Goal: Participate in discussion: Engage in conversation with other users on a specific topic

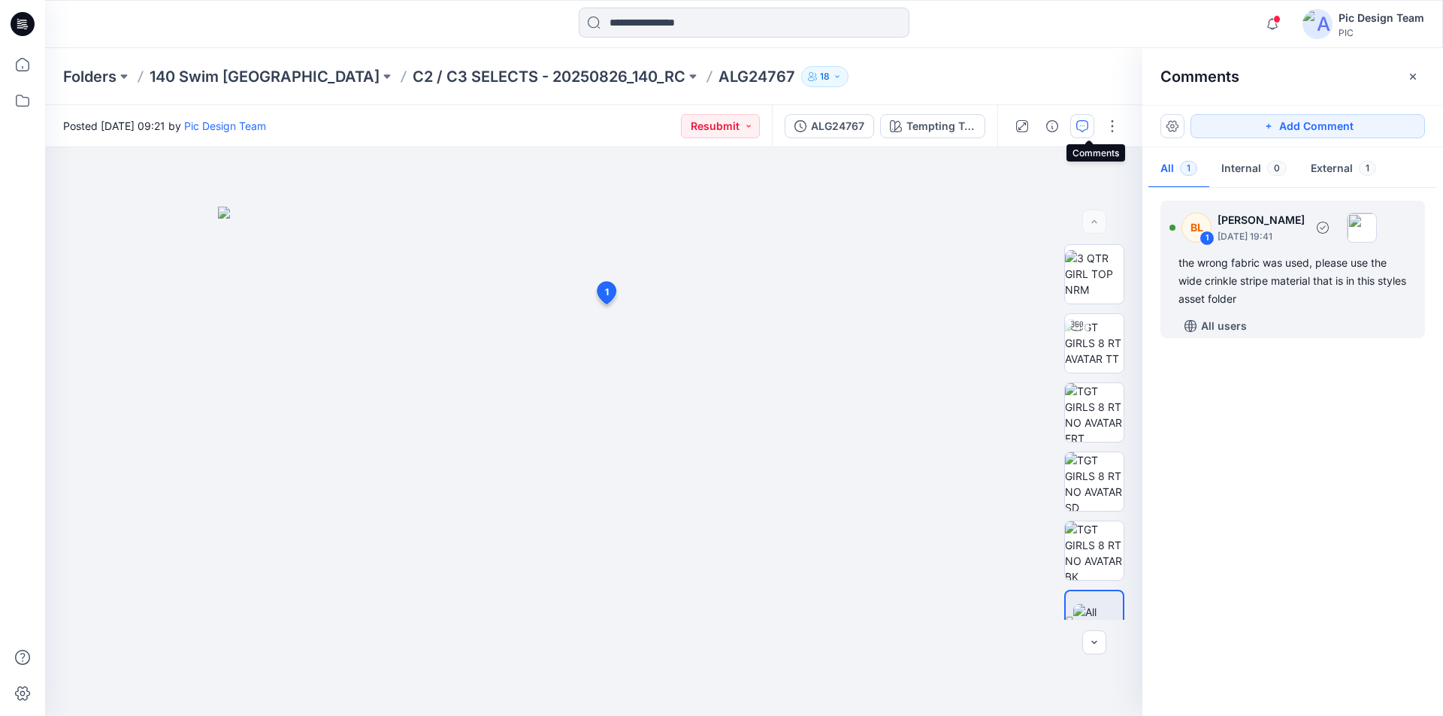
click at [1351, 268] on div "the wrong fabric was used, please use the wide crinkle stripe material that is …" at bounding box center [1293, 281] width 229 height 54
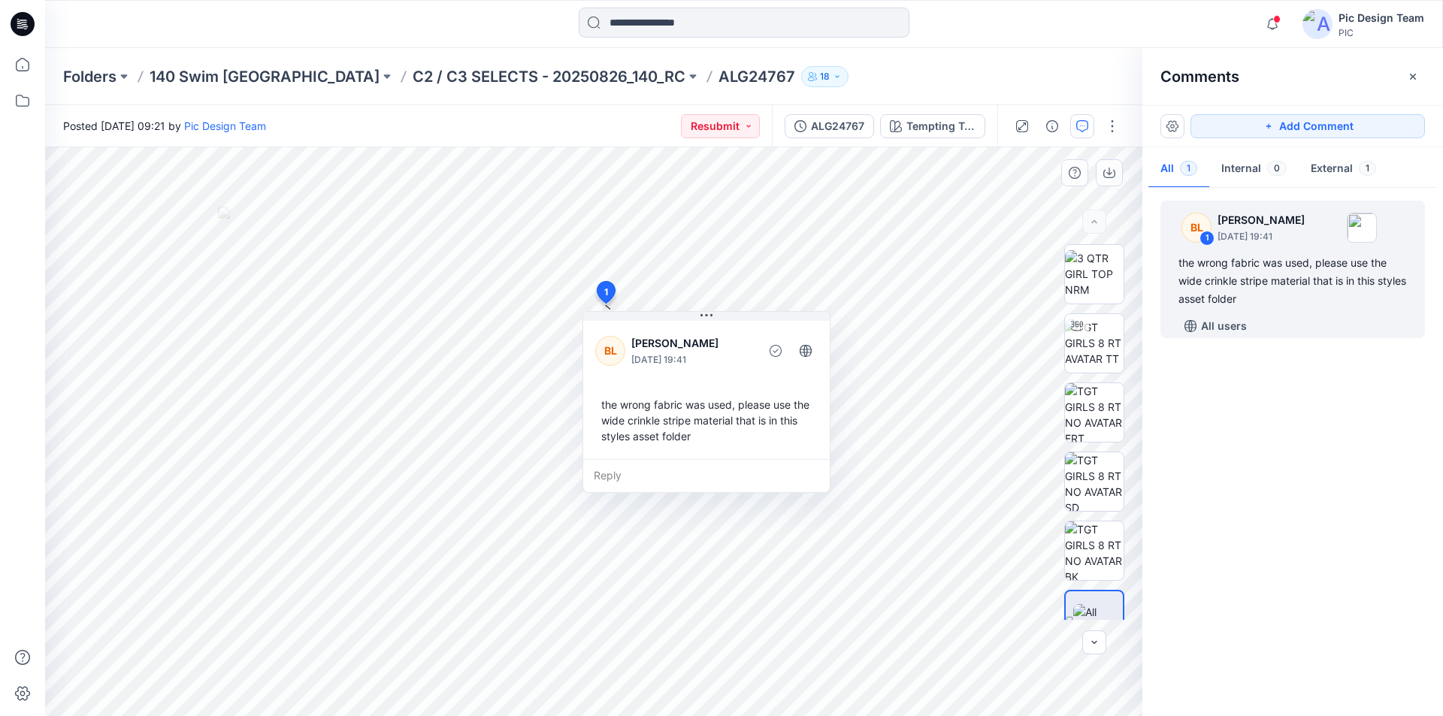
click at [699, 459] on div "Reply" at bounding box center [706, 475] width 247 height 33
click at [747, 507] on button "Cancel" at bounding box center [737, 519] width 61 height 24
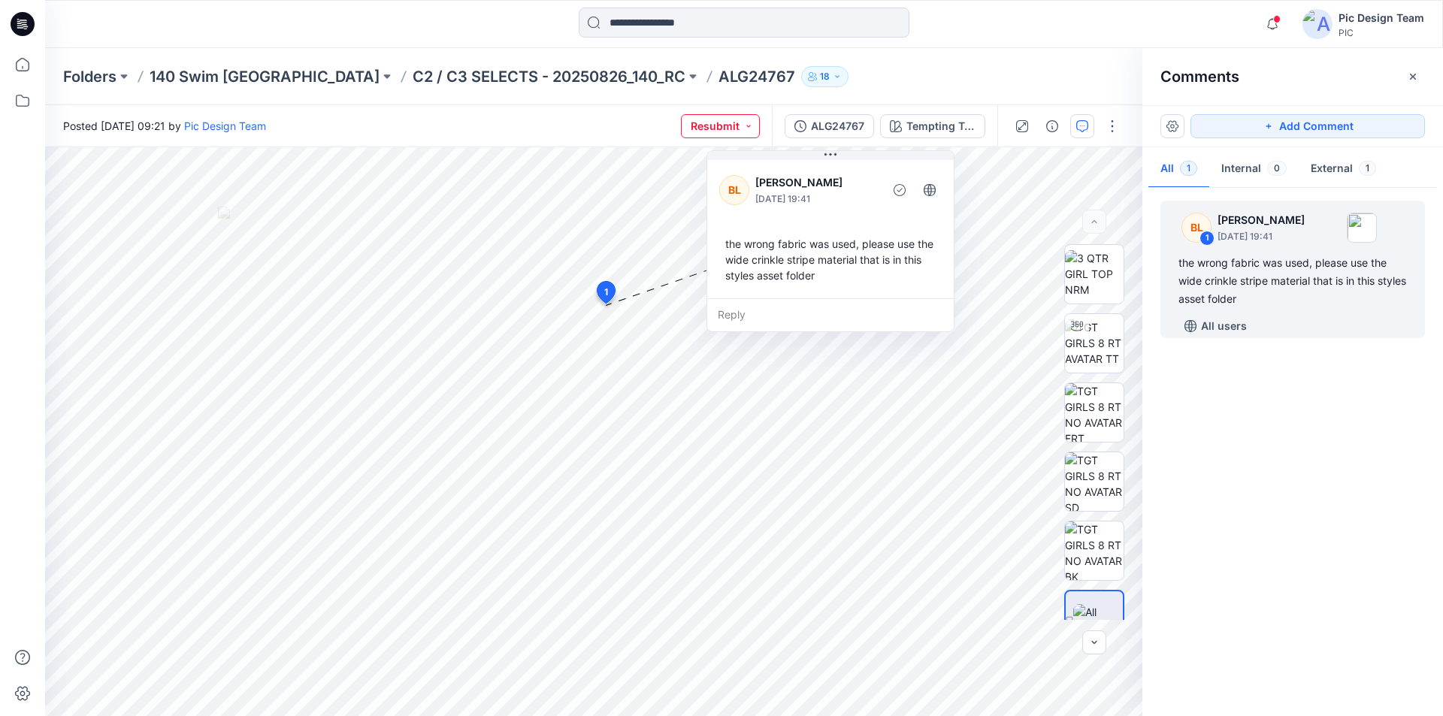
drag, startPoint x: 708, startPoint y: 314, endPoint x: 818, endPoint y: 120, distance: 223.5
click at [818, 120] on div "Posted [DATE] 09:21 by Pic Design Team Resubmit ALG24767 Tempting Teal Tempting…" at bounding box center [744, 410] width 1398 height 611
click at [494, 69] on p "C2 / C3 SELECTS - 20250826_140_RC" at bounding box center [549, 76] width 273 height 21
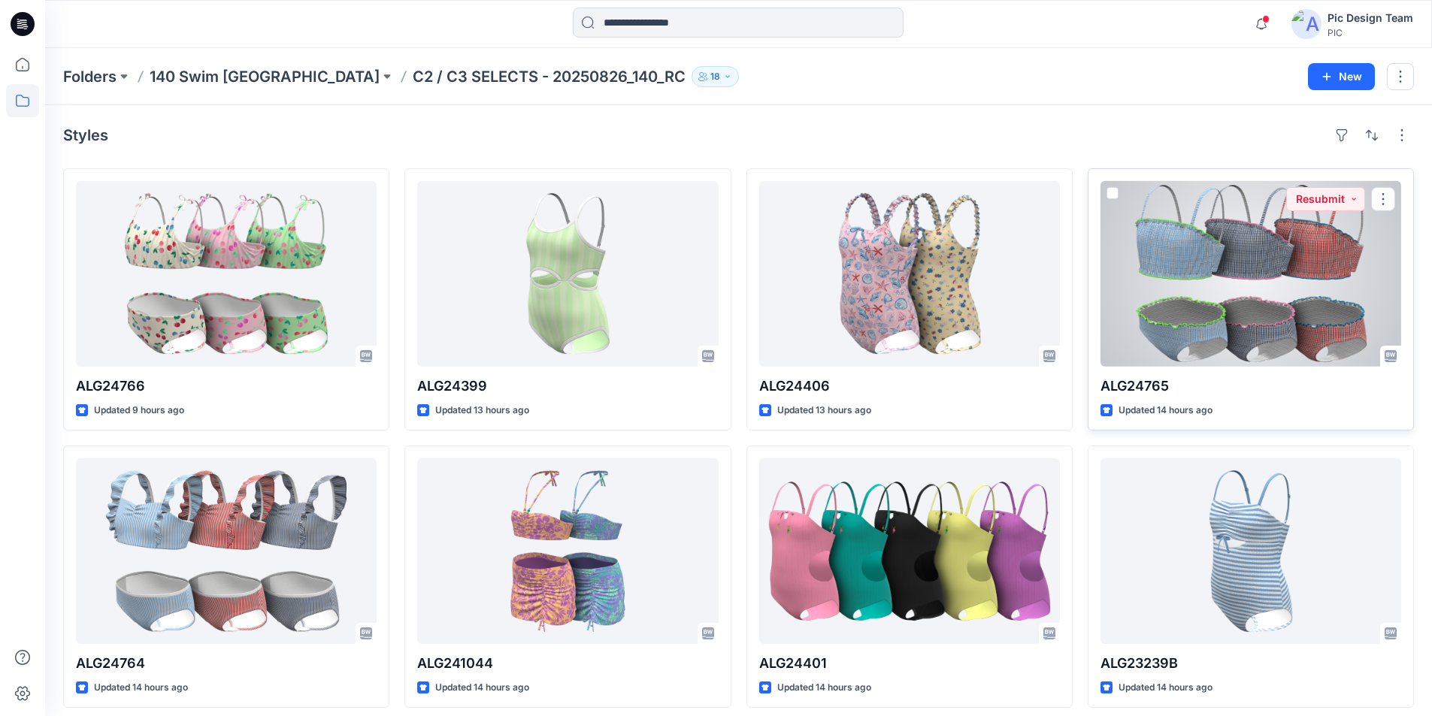
click at [1240, 248] on div at bounding box center [1250, 274] width 301 height 186
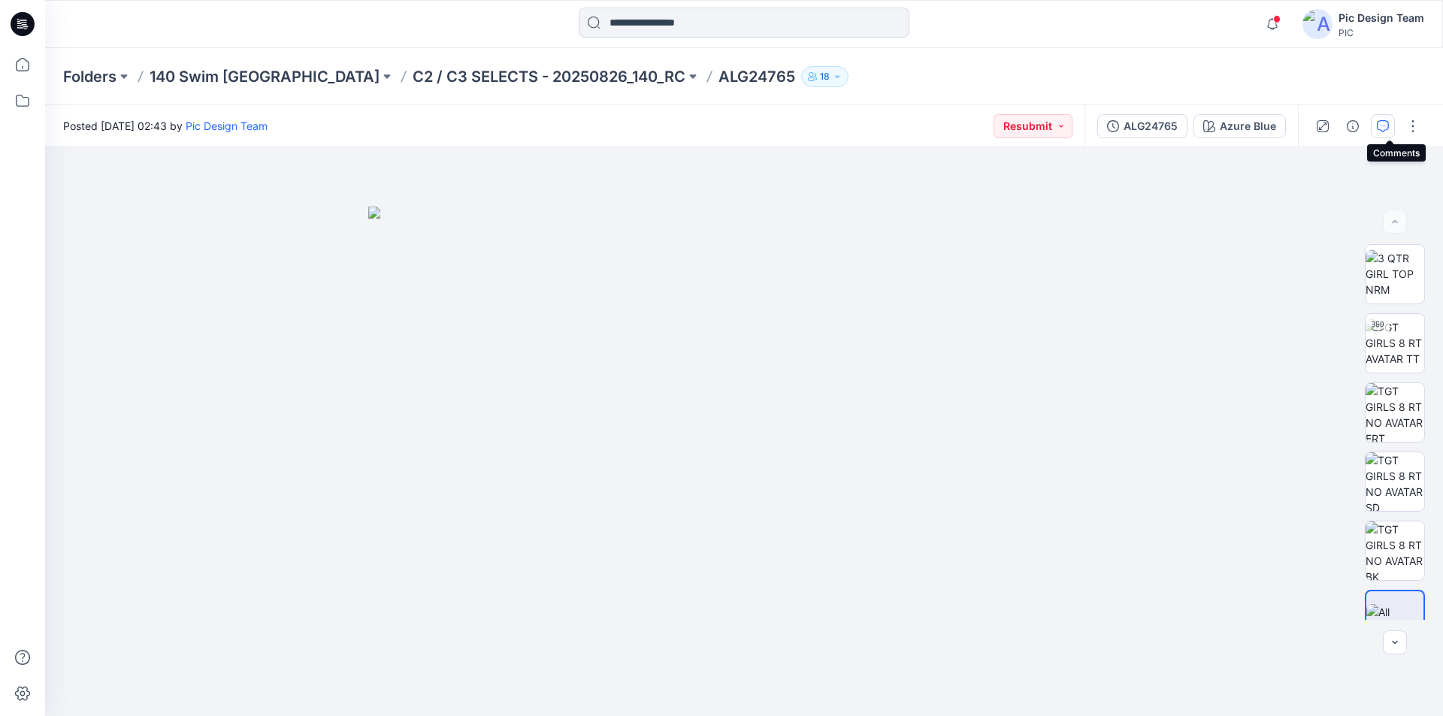
click at [1387, 124] on icon "button" at bounding box center [1383, 126] width 12 height 12
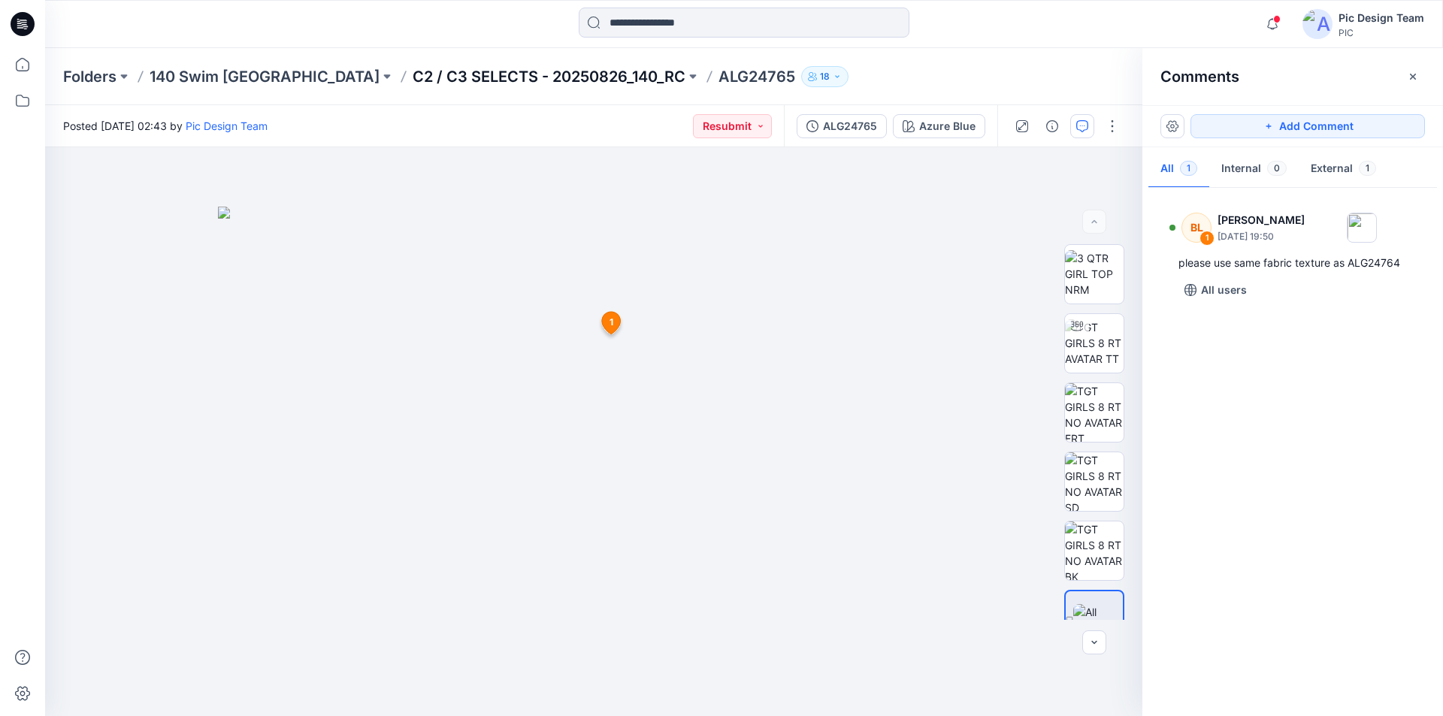
click at [434, 74] on p "C2 / C3 SELECTS - 20250826_140_RC" at bounding box center [549, 76] width 273 height 21
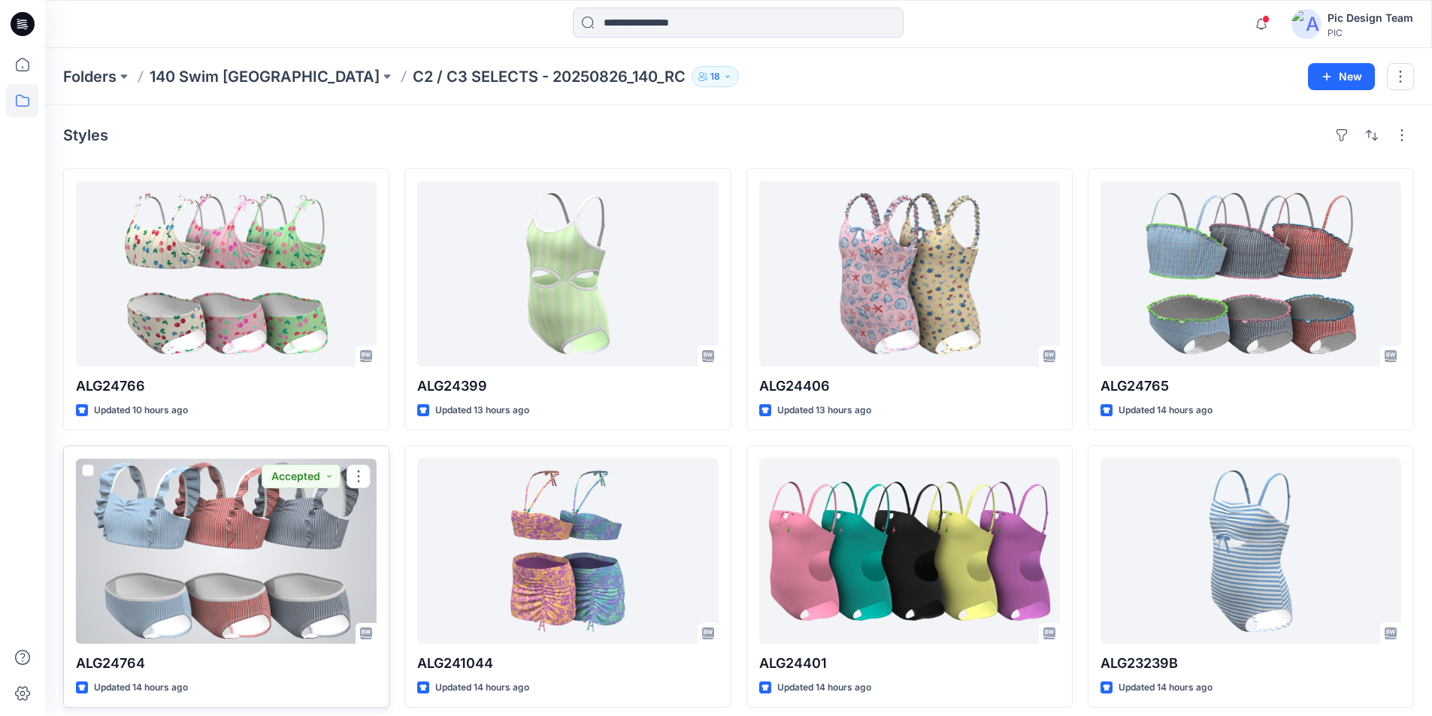
click at [250, 528] on div at bounding box center [226, 552] width 301 height 186
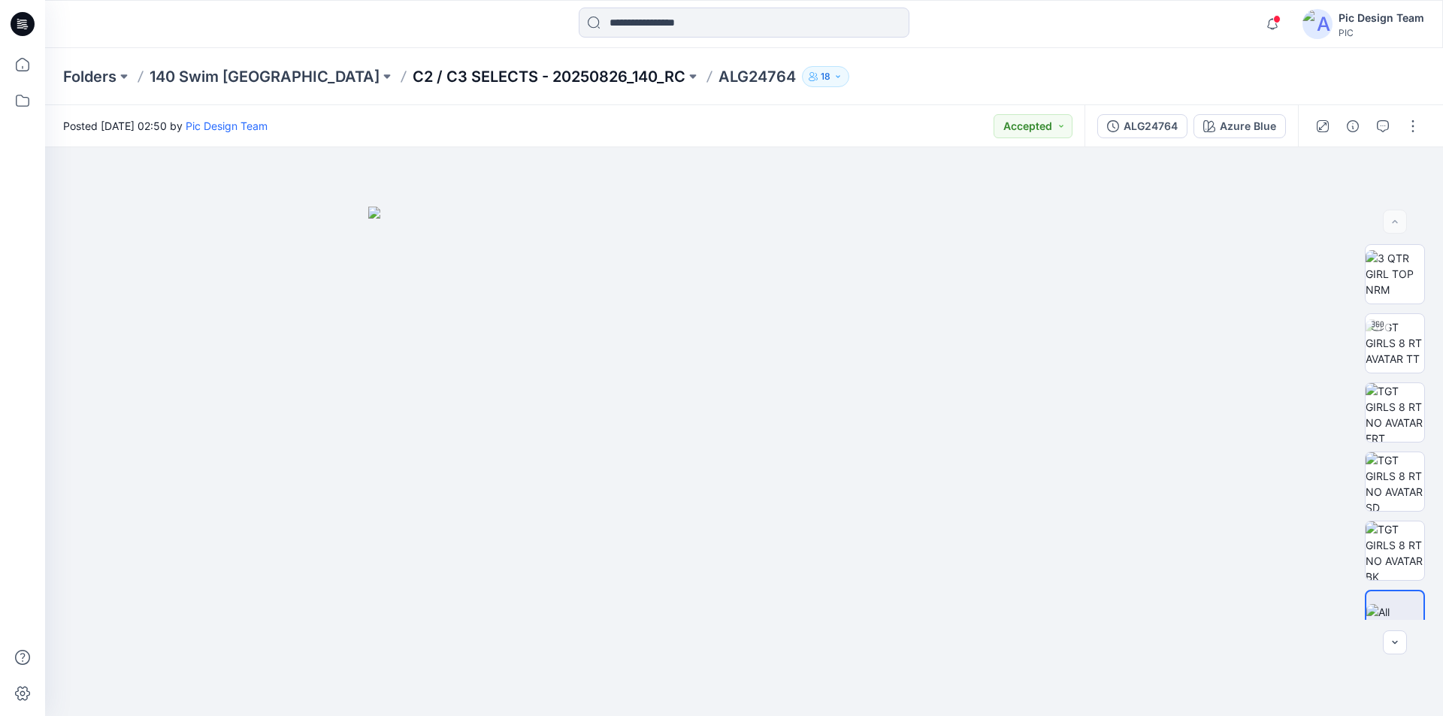
click at [495, 76] on p "C2 / C3 SELECTS - 20250826_140_RC" at bounding box center [549, 76] width 273 height 21
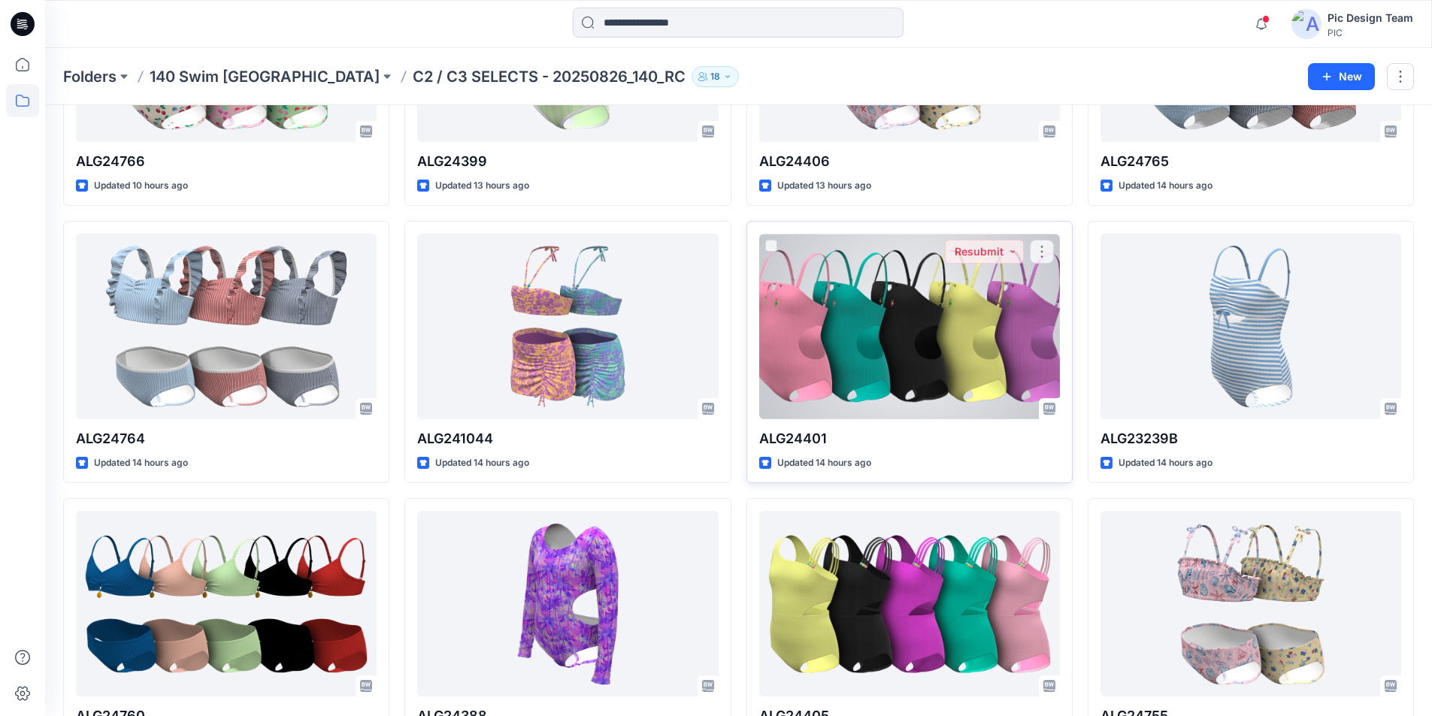
scroll to position [226, 0]
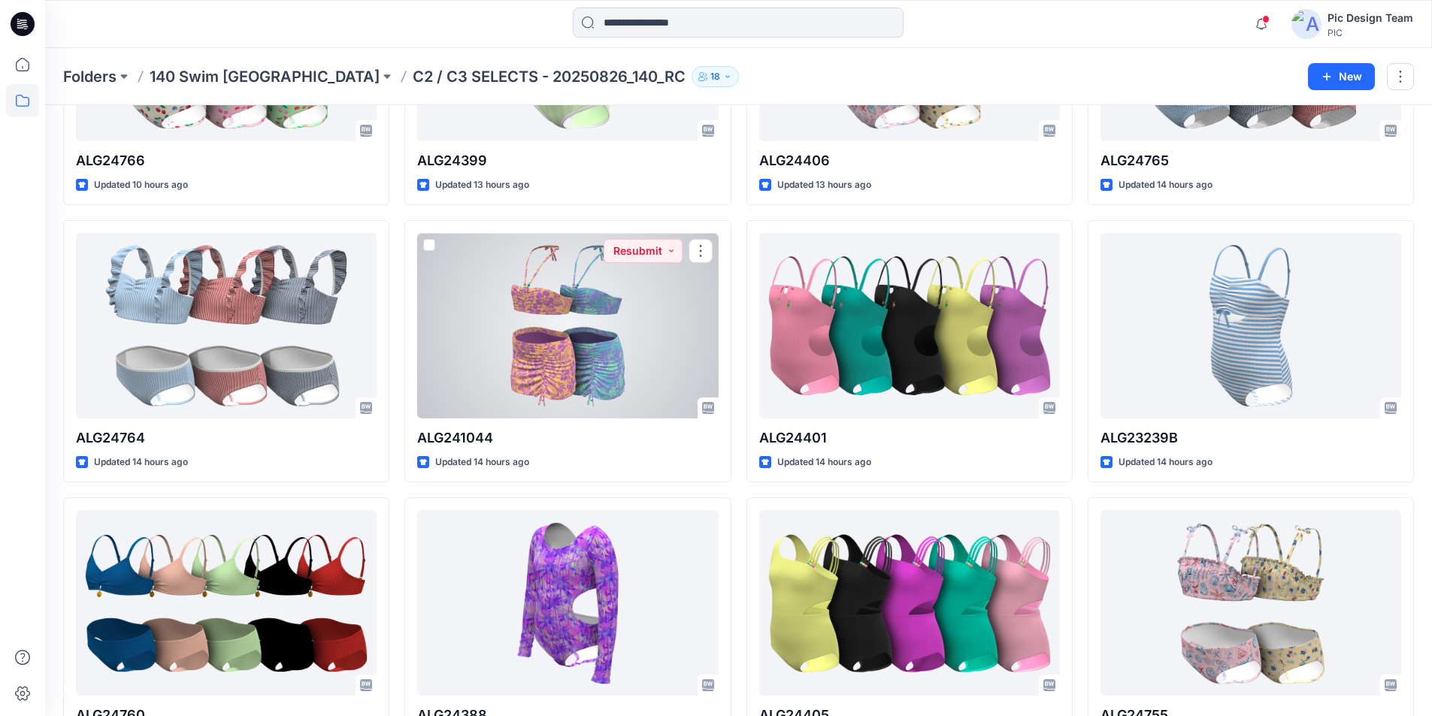
click at [643, 281] on div at bounding box center [567, 326] width 301 height 186
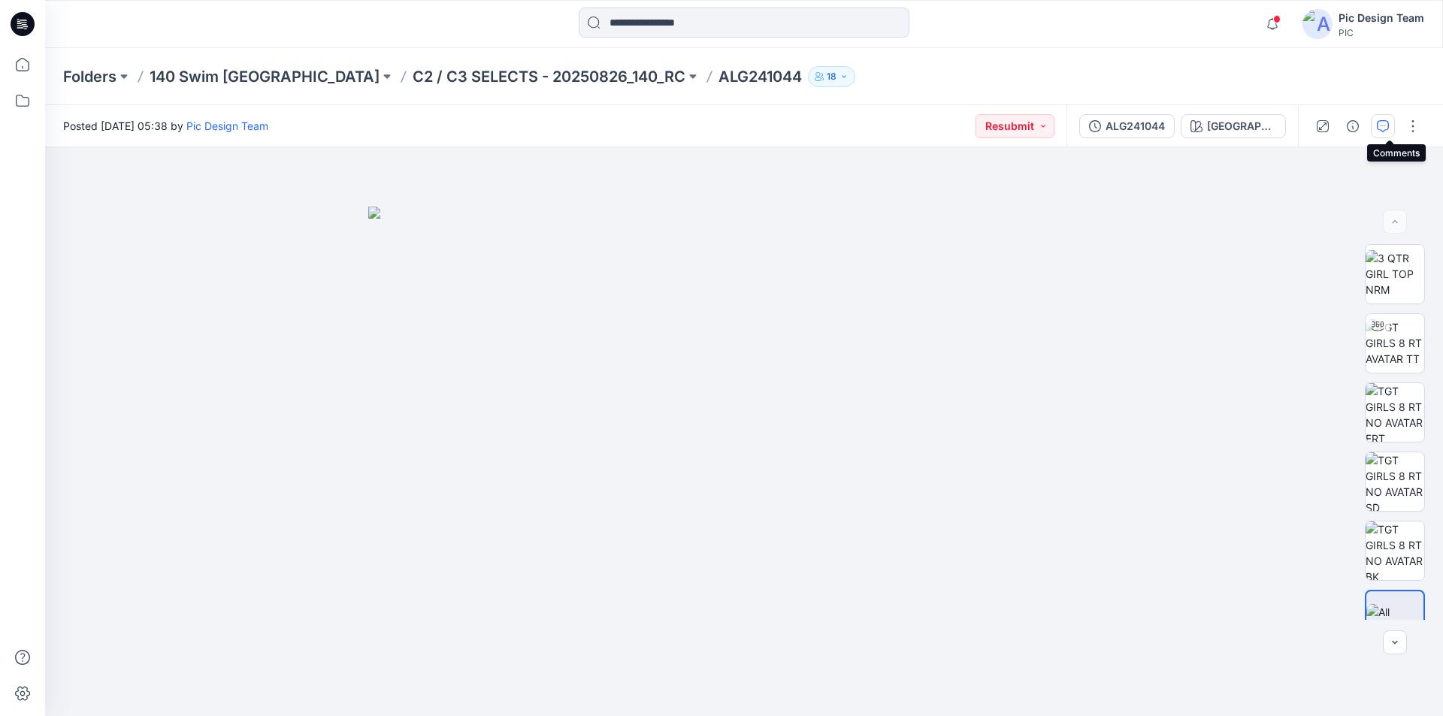
click at [1389, 129] on icon "button" at bounding box center [1383, 126] width 12 height 12
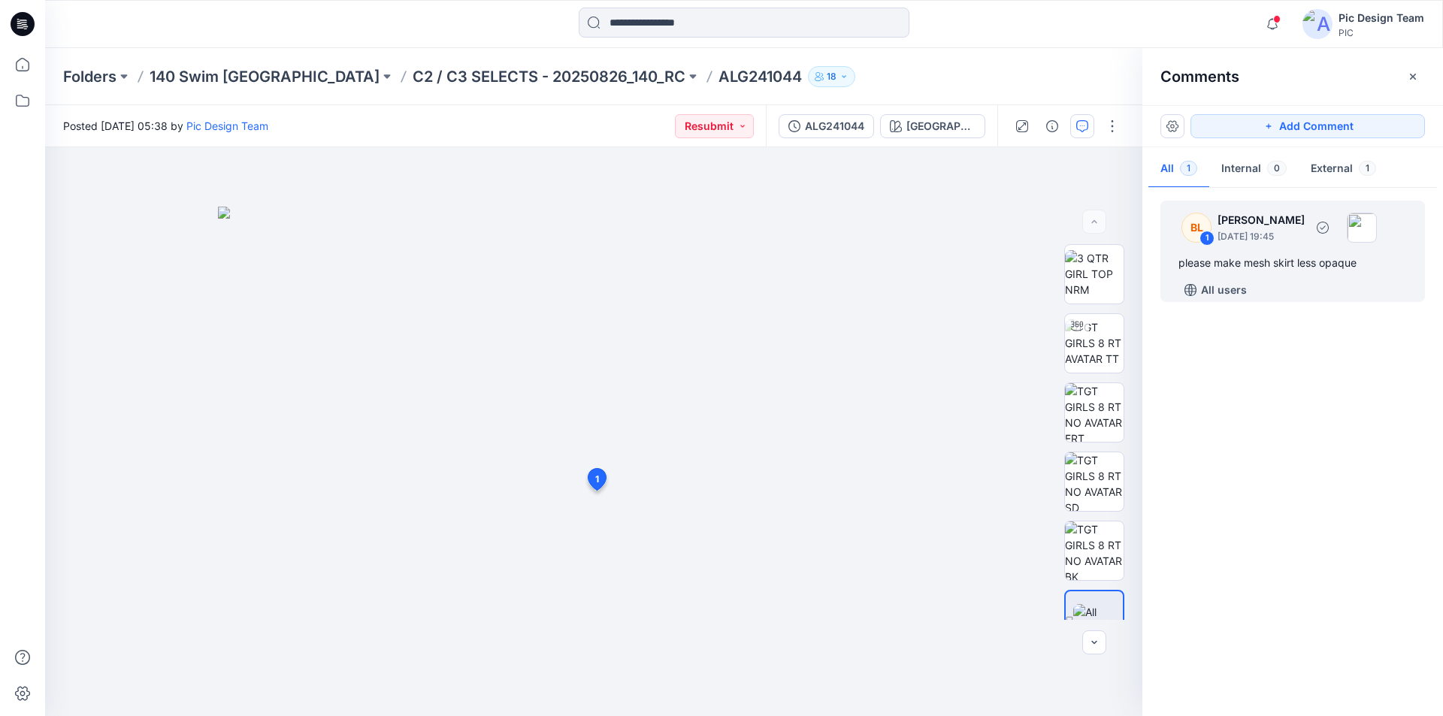
click at [1303, 264] on div "please make mesh skirt less opaque" at bounding box center [1293, 263] width 229 height 18
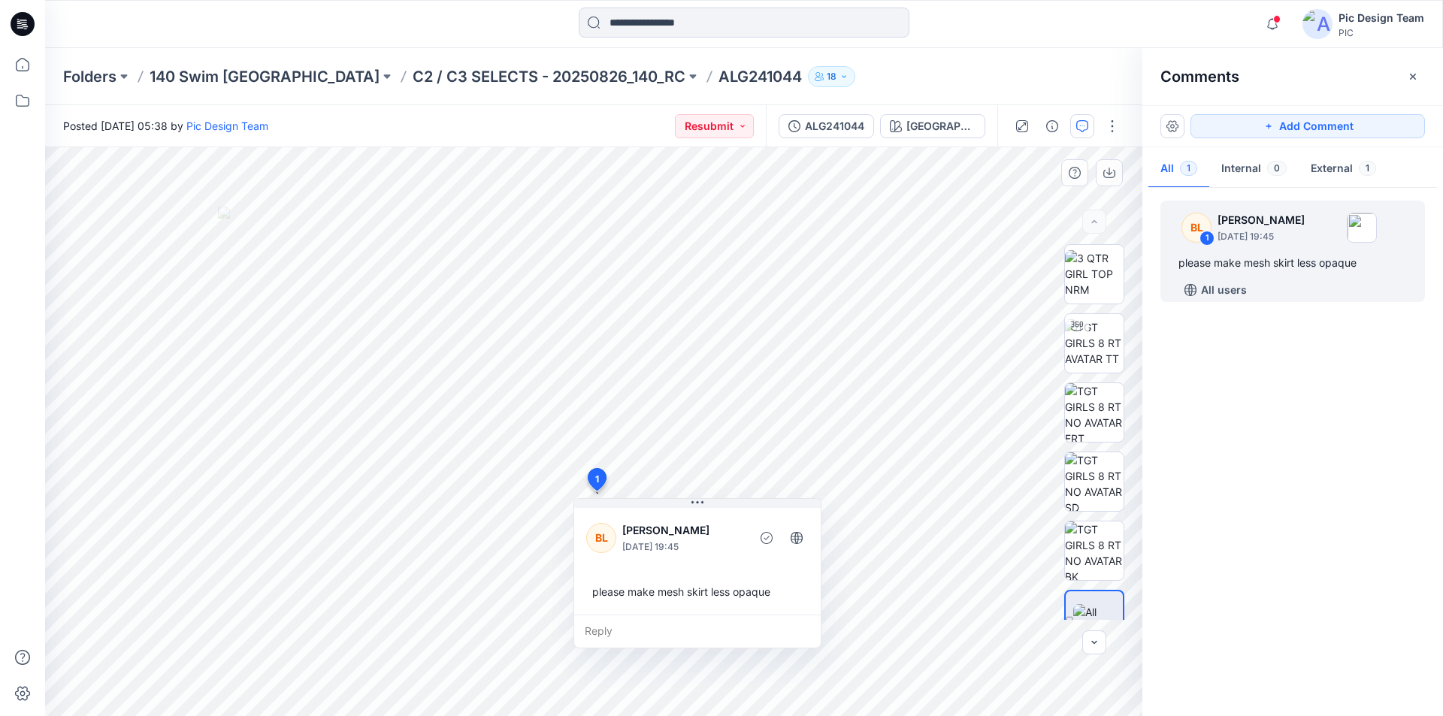
click at [728, 589] on div "please make mesh skirt less opaque" at bounding box center [697, 592] width 223 height 28
drag, startPoint x: 728, startPoint y: 589, endPoint x: 702, endPoint y: 588, distance: 26.3
click at [702, 588] on div "please make mesh skirt less opaque" at bounding box center [697, 592] width 223 height 28
copy div "opaque Reply Layer 1"
click at [731, 586] on div "please make mesh skirt less opaque" at bounding box center [697, 592] width 223 height 28
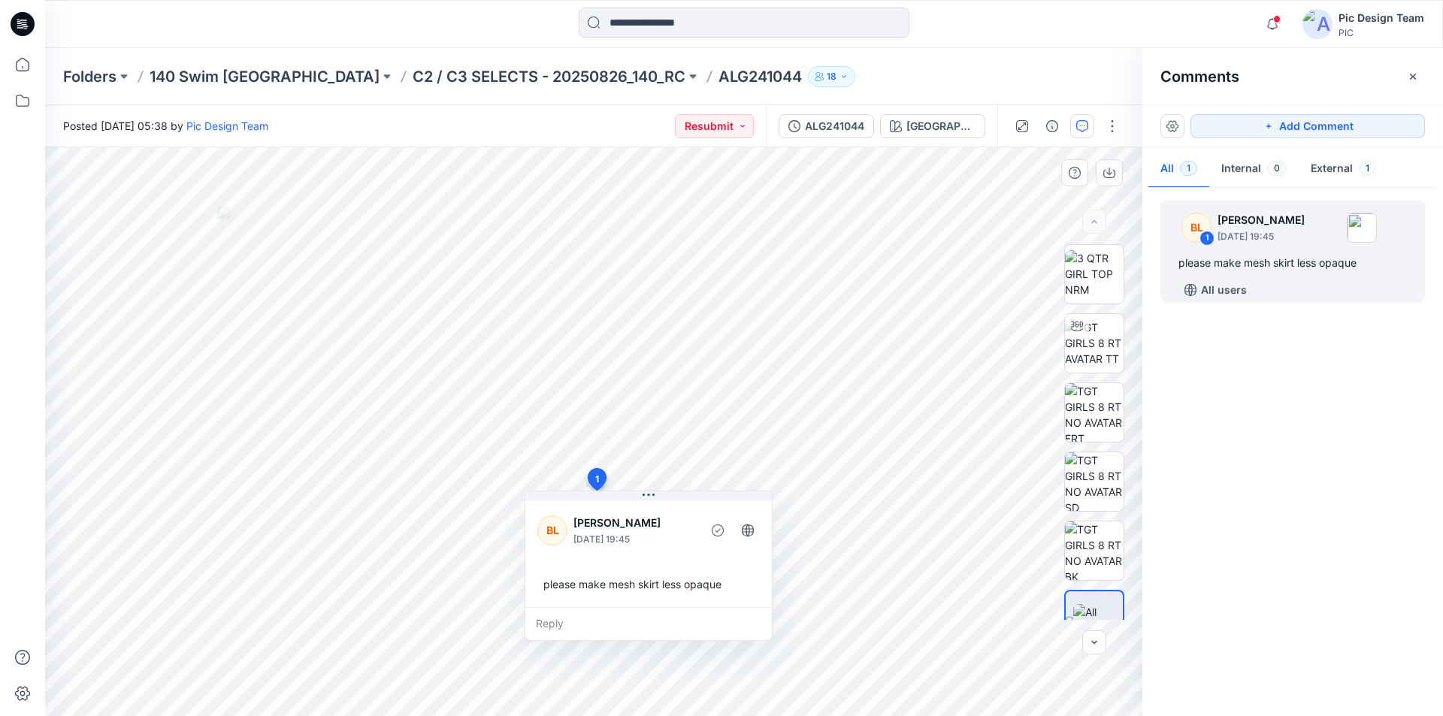
drag, startPoint x: 733, startPoint y: 587, endPoint x: 684, endPoint y: 580, distance: 49.4
click at [684, 580] on div "please make mesh skirt less opaque" at bounding box center [648, 585] width 223 height 28
click at [677, 588] on div "please make mesh skirt less opaque" at bounding box center [647, 588] width 223 height 28
click at [677, 589] on div "please make mesh skirt less opaque" at bounding box center [647, 588] width 223 height 28
drag, startPoint x: 677, startPoint y: 589, endPoint x: 535, endPoint y: 587, distance: 142.1
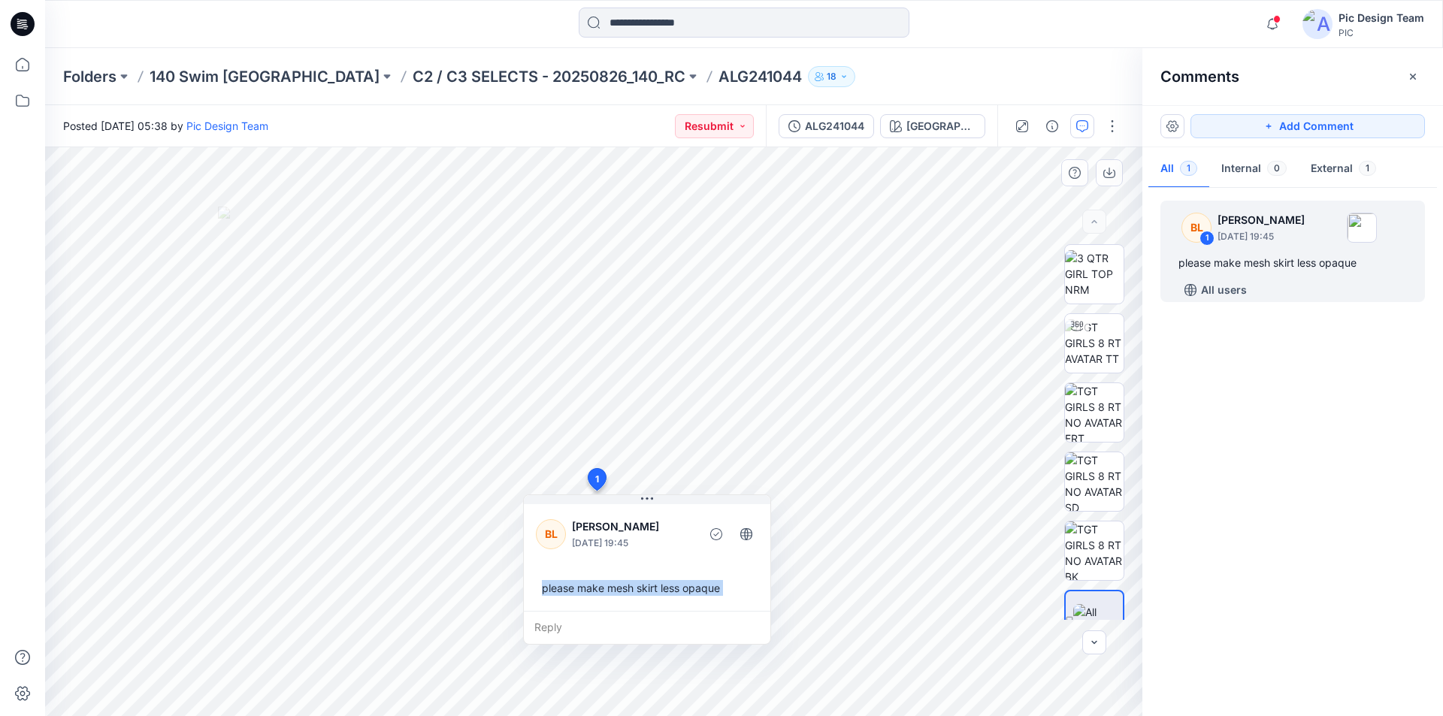
click at [535, 587] on div "[PERSON_NAME] [DATE] 19:45 please make mesh skirt less opaque" at bounding box center [647, 556] width 247 height 110
copy div "please make mesh skirt less opaque Reply Layer 1"
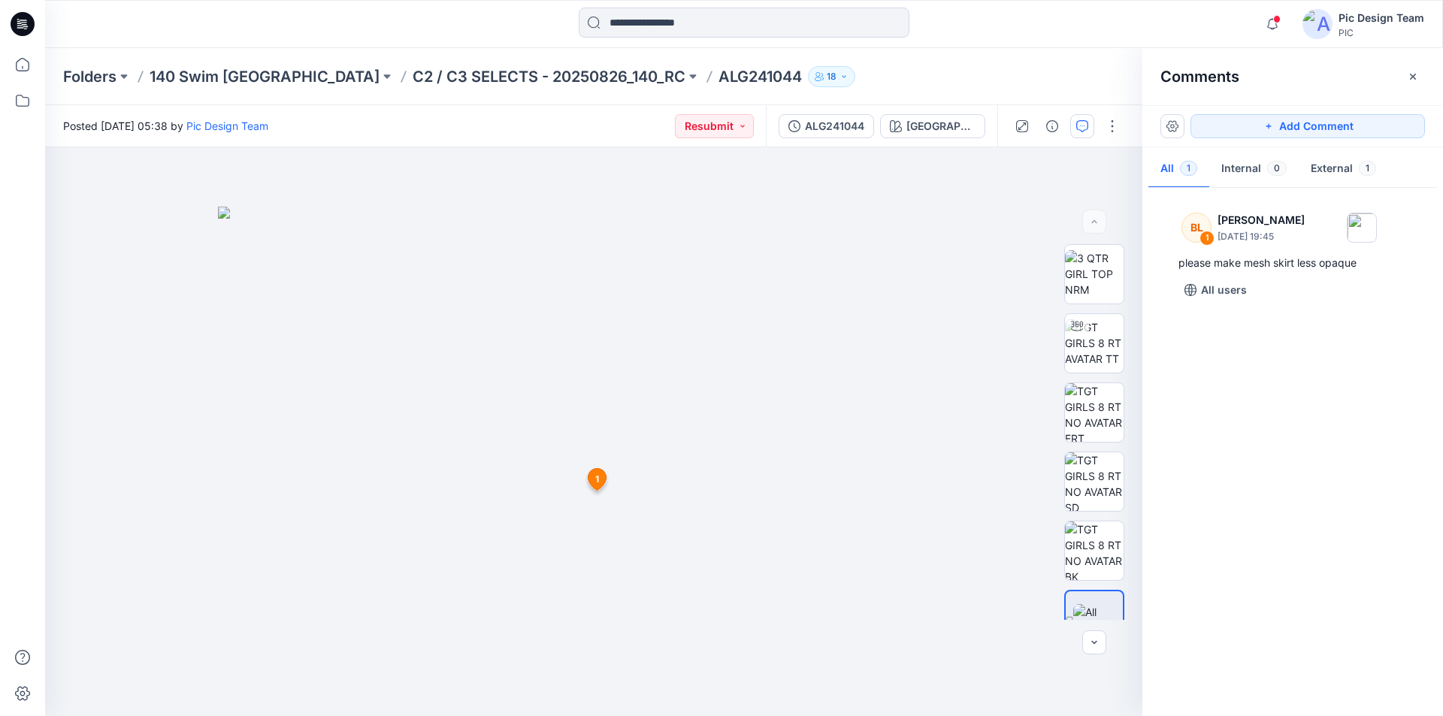
click at [17, 25] on icon at bounding box center [23, 24] width 24 height 24
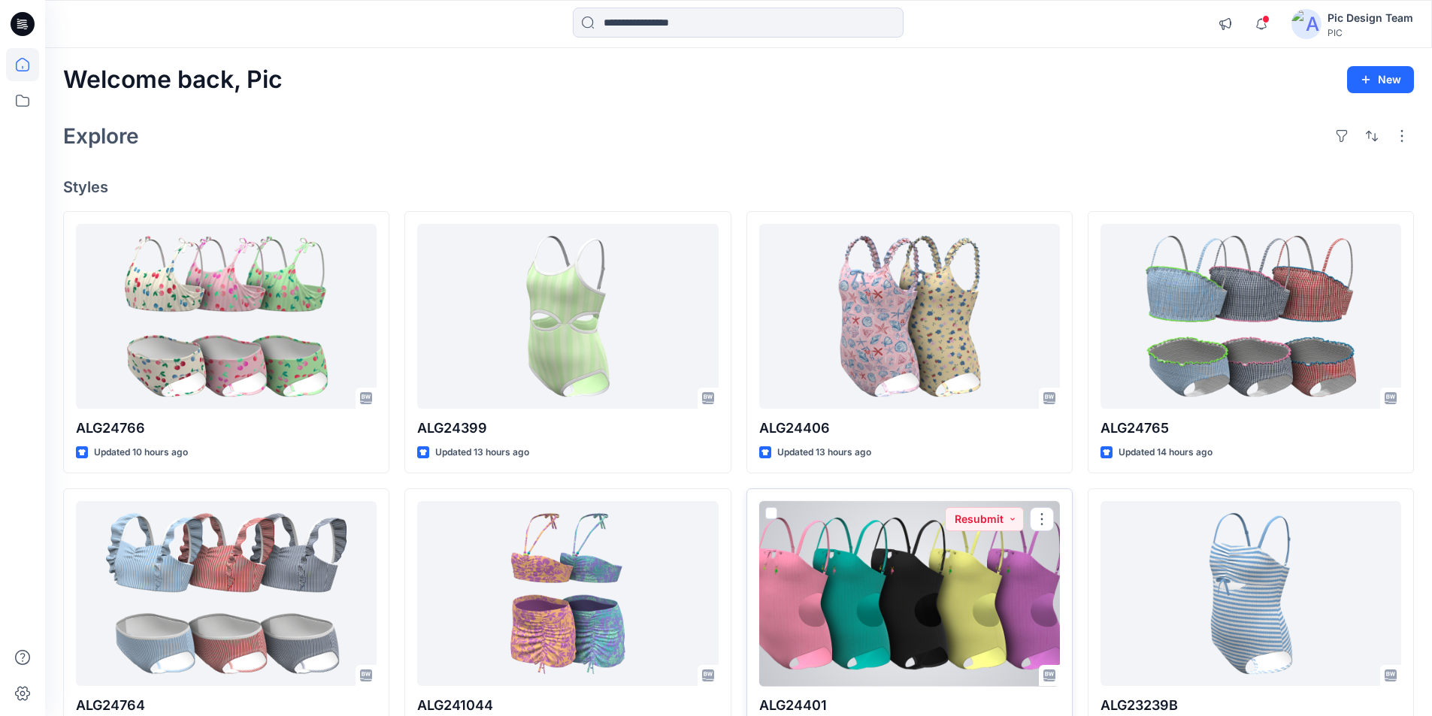
click at [978, 544] on div at bounding box center [909, 594] width 301 height 186
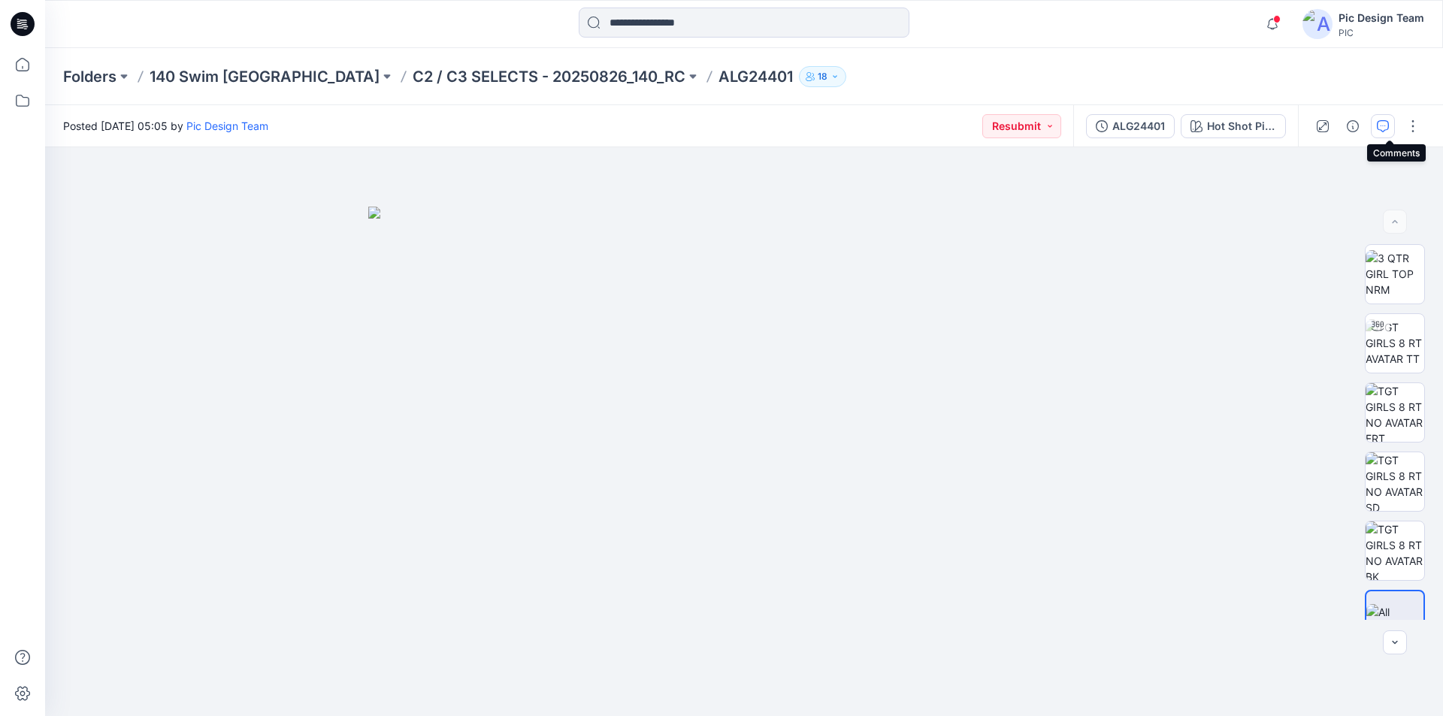
click at [1389, 123] on icon "button" at bounding box center [1383, 126] width 12 height 12
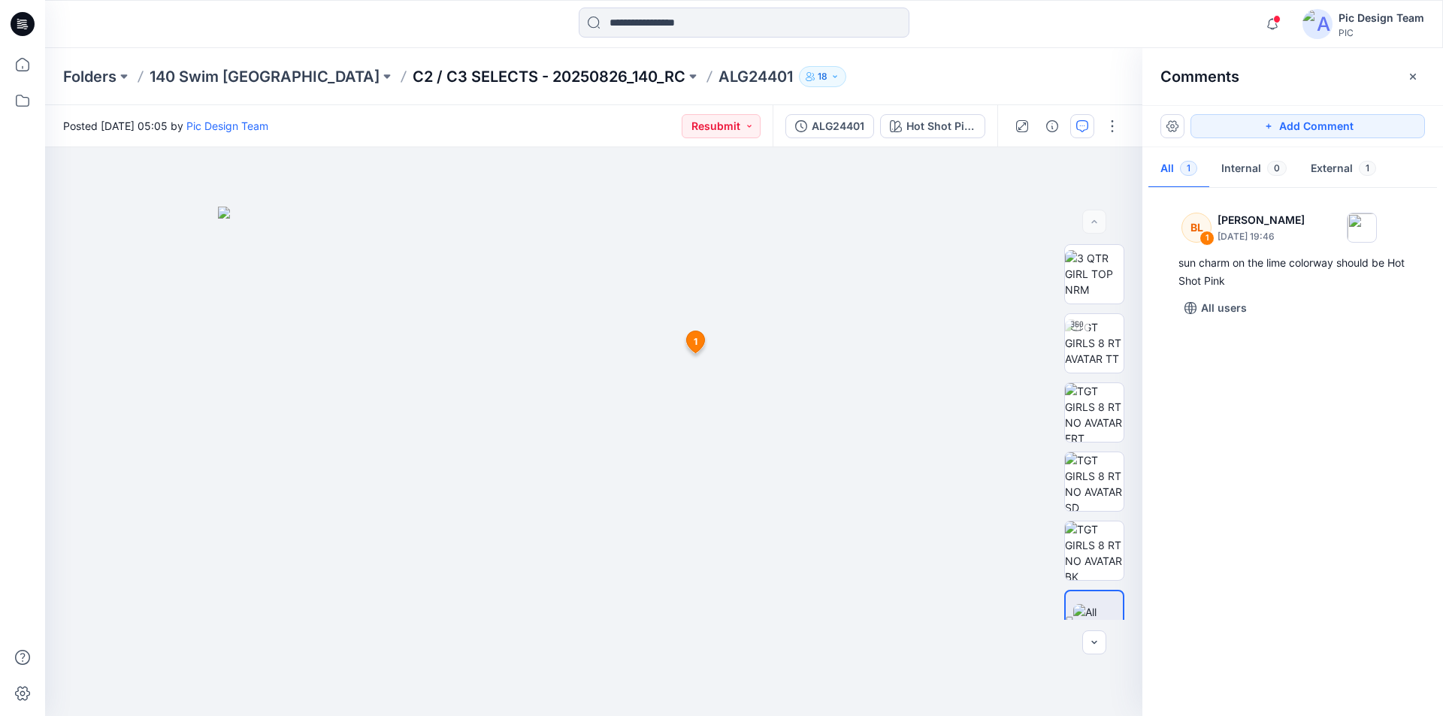
click at [463, 71] on p "C2 / C3 SELECTS - 20250826_140_RC" at bounding box center [549, 76] width 273 height 21
